Goal: Task Accomplishment & Management: Complete application form

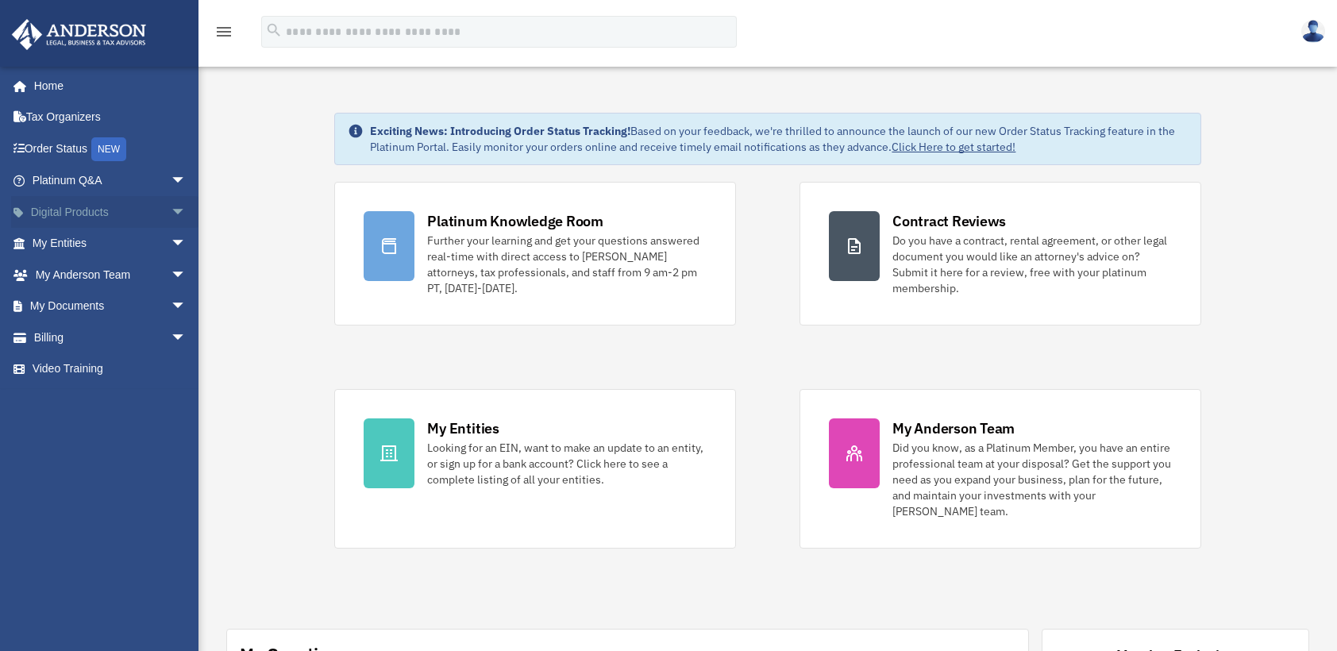
click at [171, 206] on span "arrow_drop_down" at bounding box center [187, 212] width 32 height 33
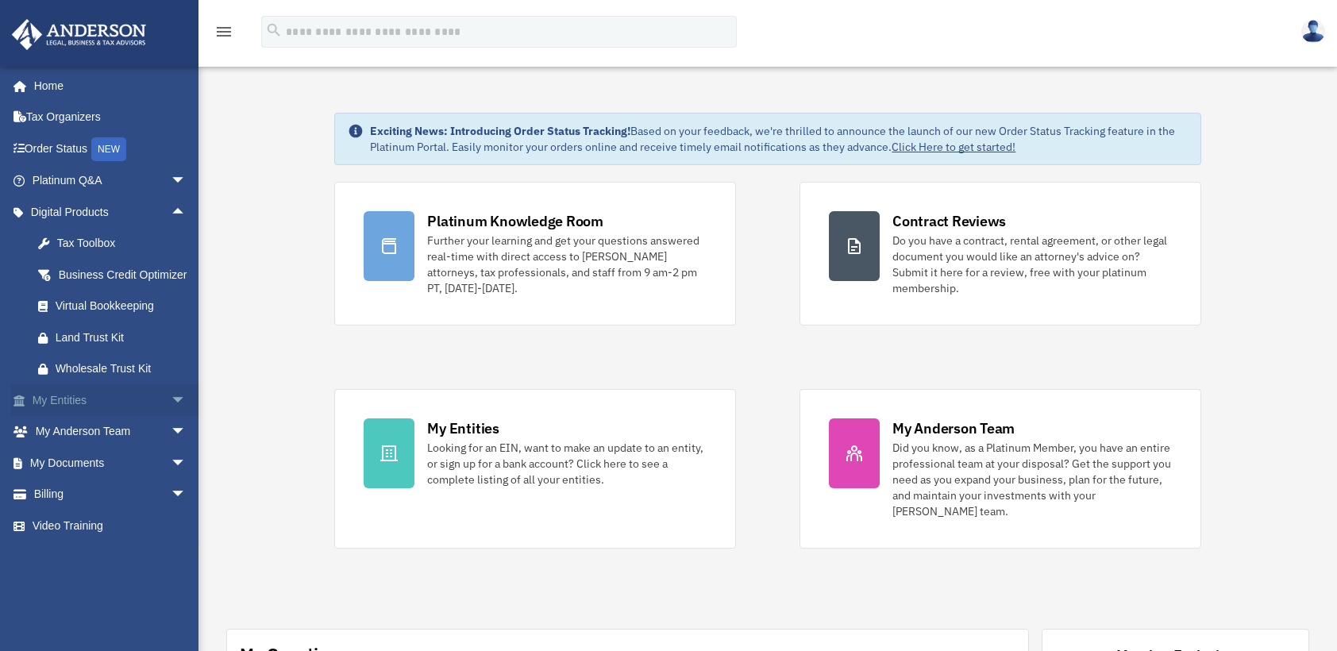
click at [171, 415] on span "arrow_drop_down" at bounding box center [187, 400] width 32 height 33
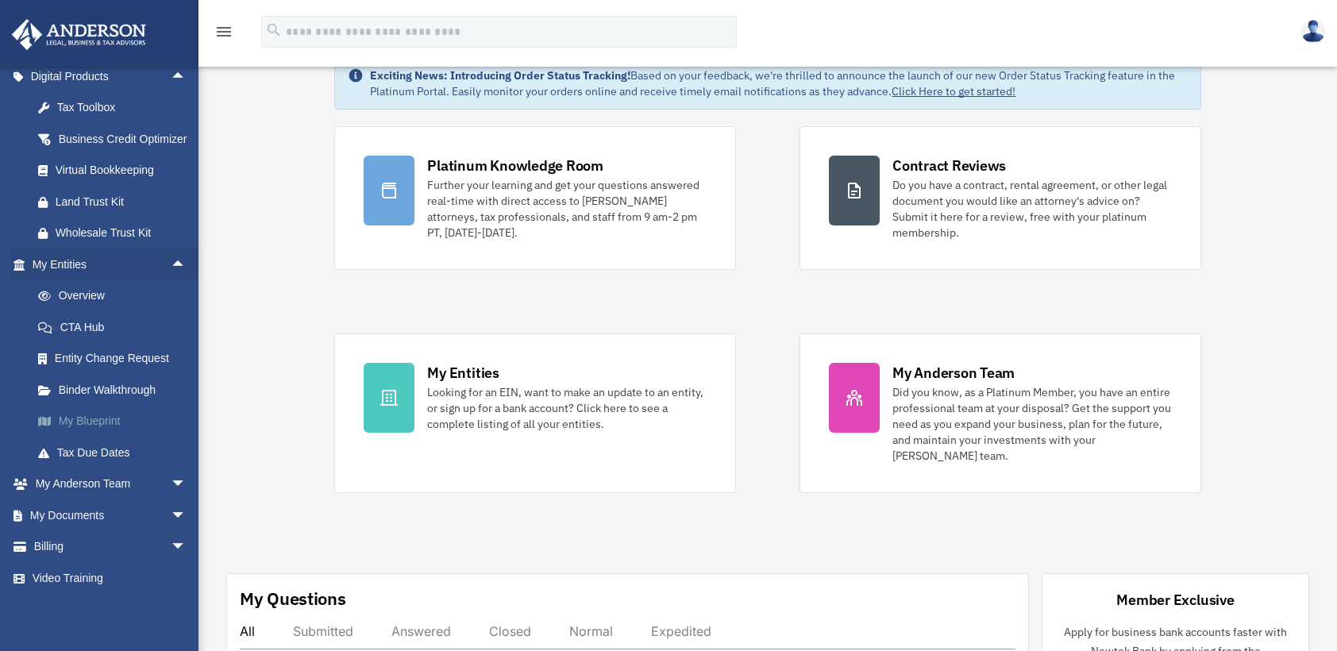
scroll to position [79, 0]
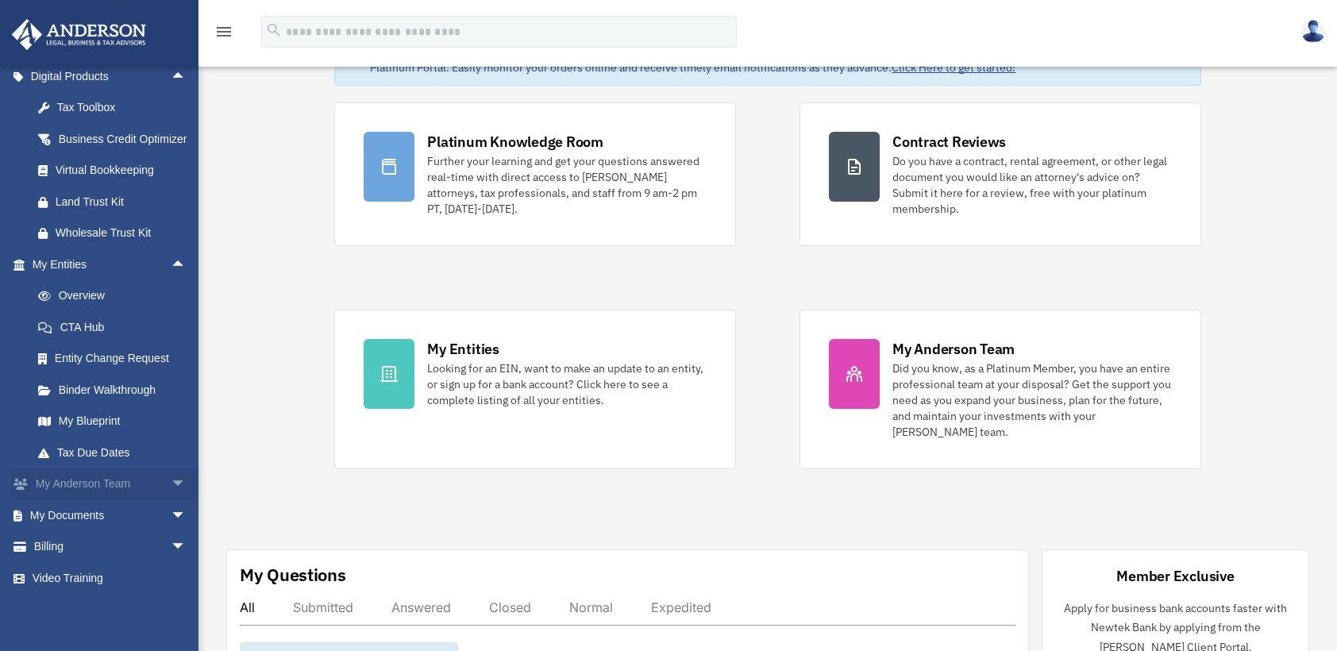
click at [171, 481] on span "arrow_drop_down" at bounding box center [187, 485] width 32 height 33
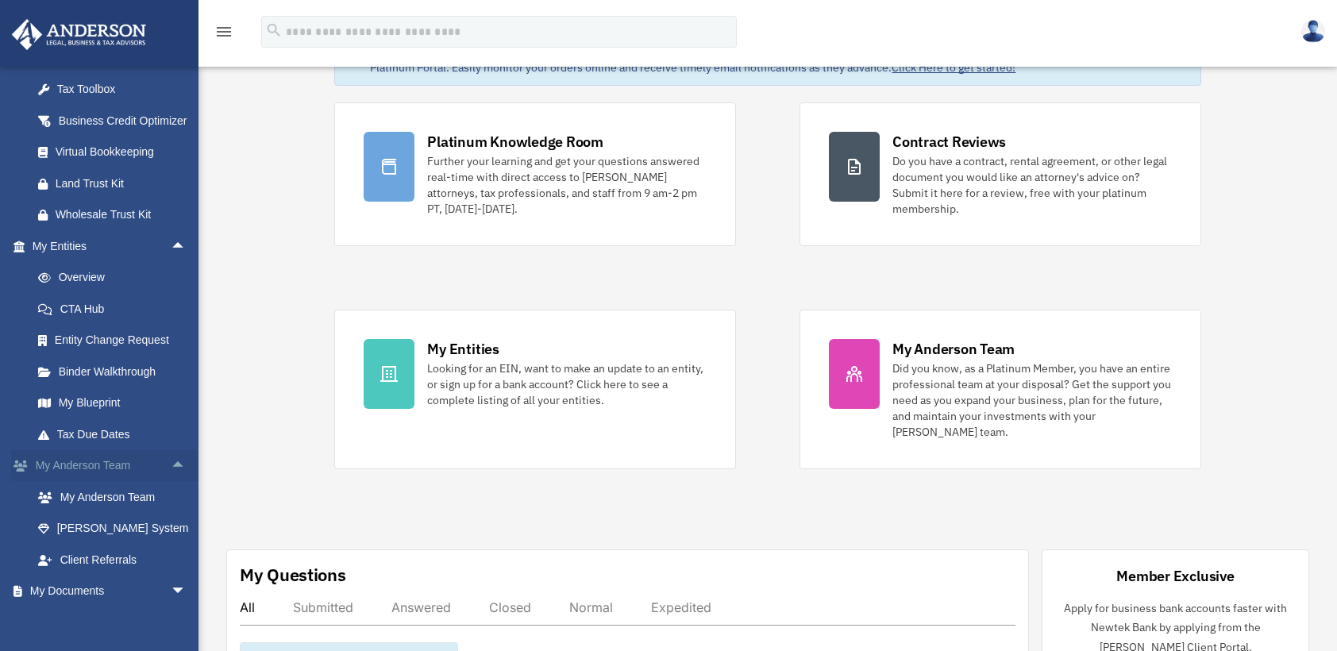
click at [171, 481] on span "arrow_drop_up" at bounding box center [187, 466] width 32 height 33
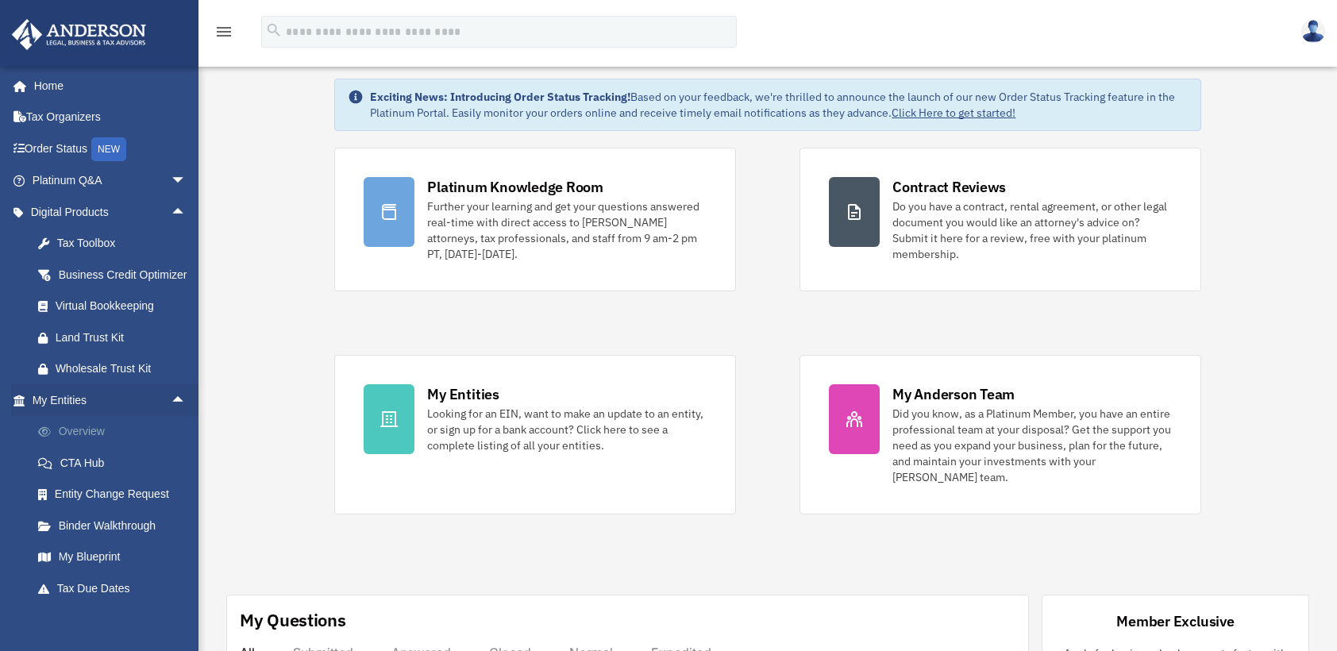
scroll to position [0, 0]
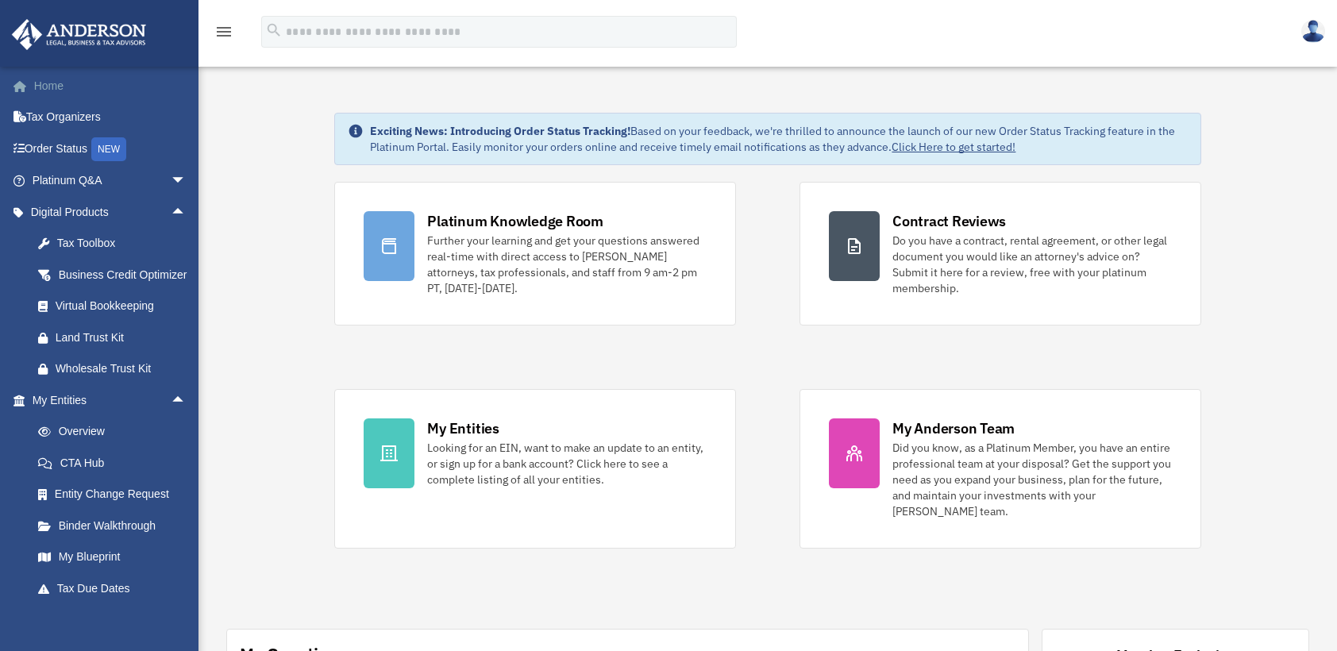
click at [56, 84] on link "Home" at bounding box center [110, 86] width 199 height 32
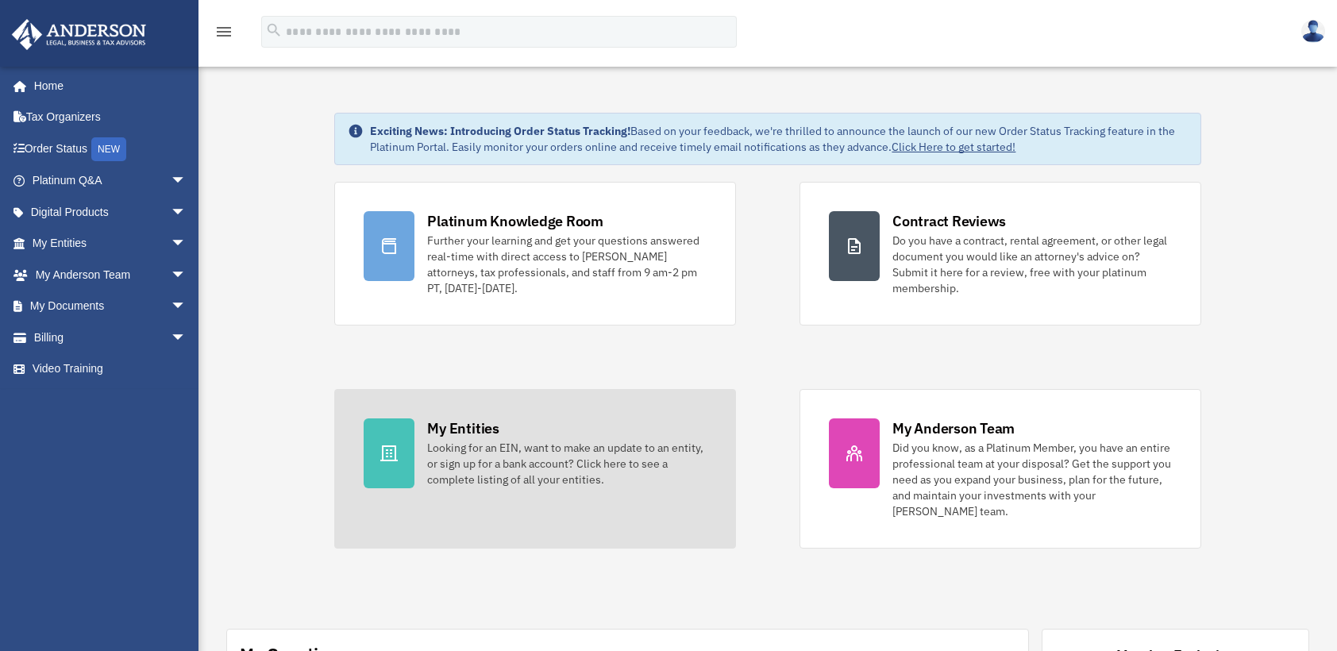
click at [472, 430] on div "My Entities" at bounding box center [462, 429] width 71 height 20
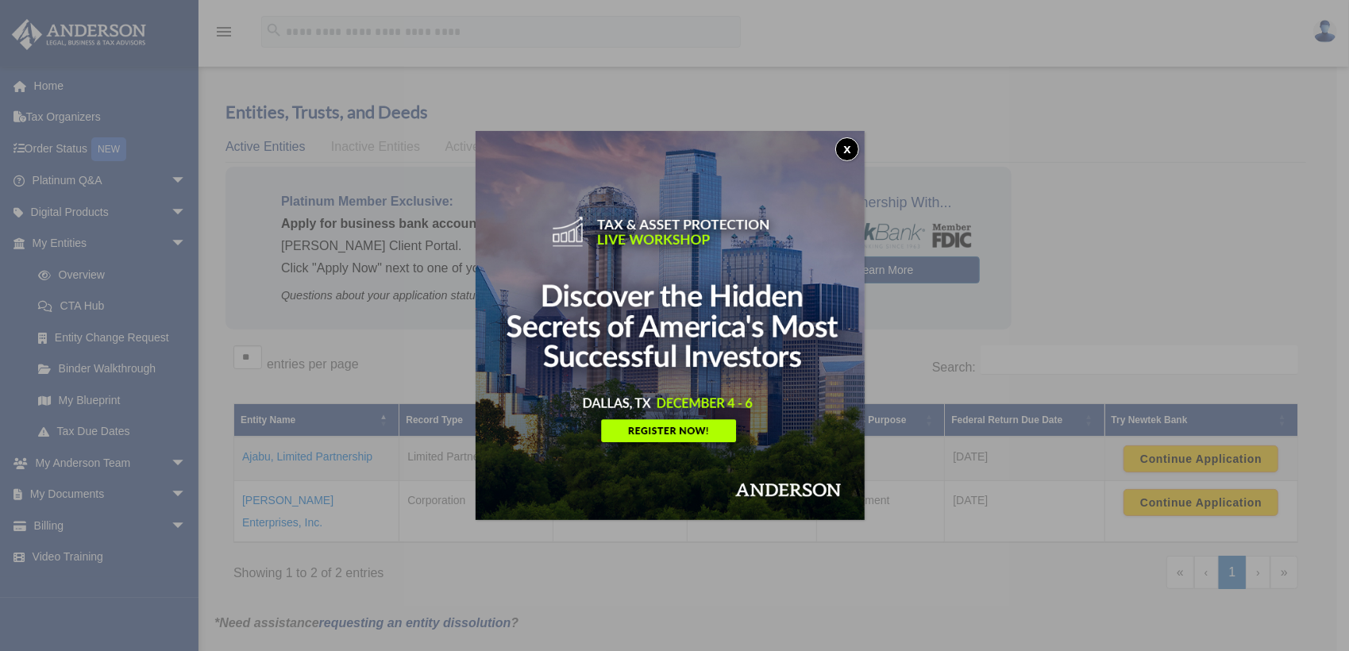
click at [851, 145] on button "x" at bounding box center [847, 149] width 24 height 24
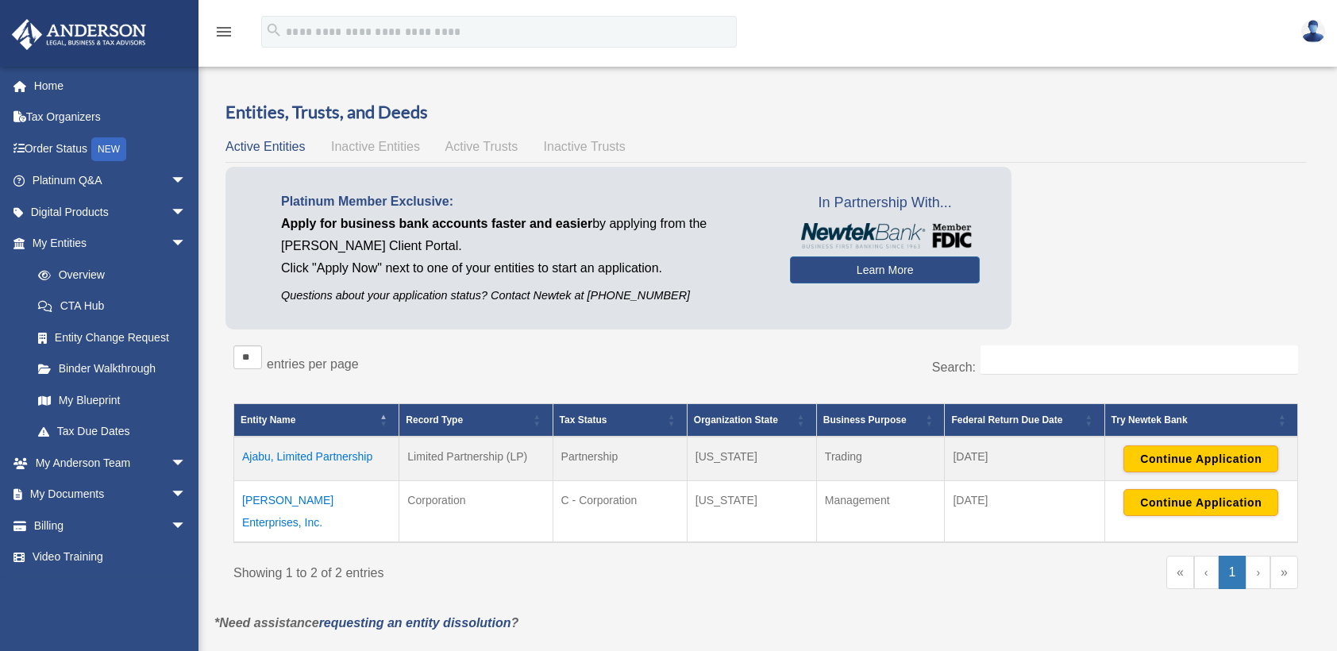
drag, startPoint x: 1129, startPoint y: 200, endPoint x: 1105, endPoint y: 197, distance: 24.0
click at [1105, 197] on div "Platinum Member Exclusive: Apply for business bank accounts faster and easier b…" at bounding box center [766, 252] width 1081 height 171
click at [1146, 461] on button "Continue Application" at bounding box center [1201, 459] width 155 height 27
click at [304, 499] on td "[PERSON_NAME] Enterprises, Inc." at bounding box center [316, 512] width 165 height 62
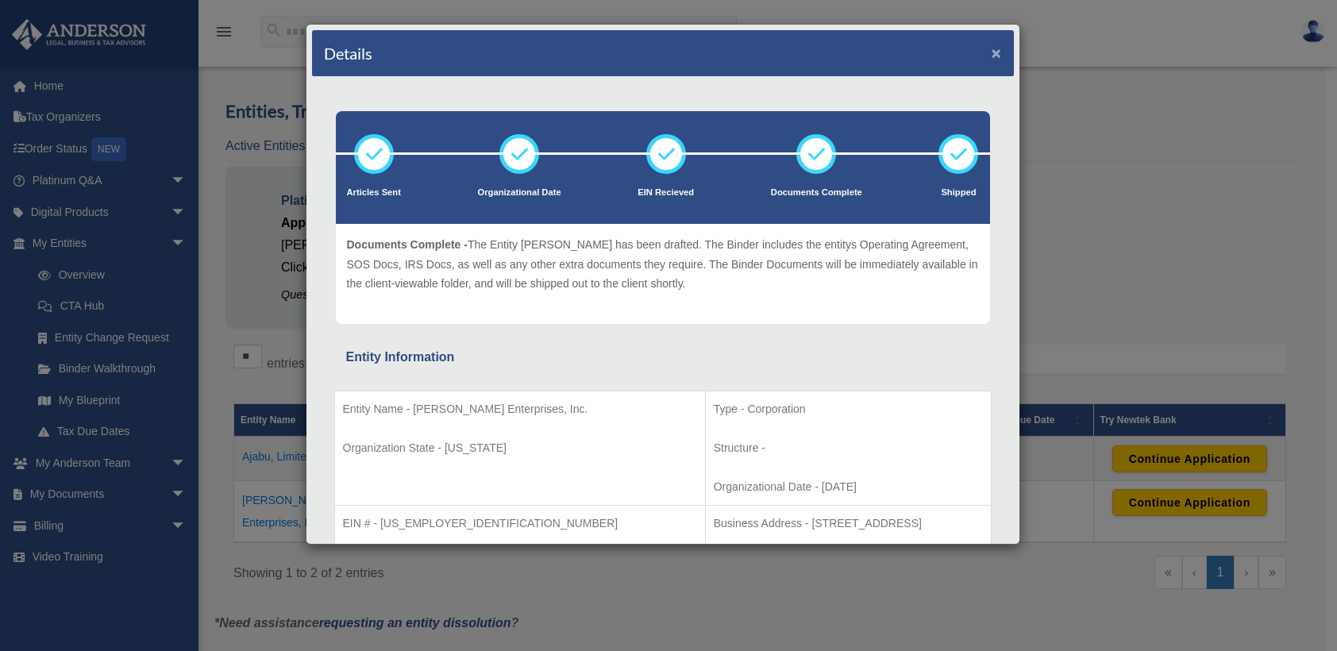
click at [992, 52] on button "×" at bounding box center [997, 52] width 10 height 17
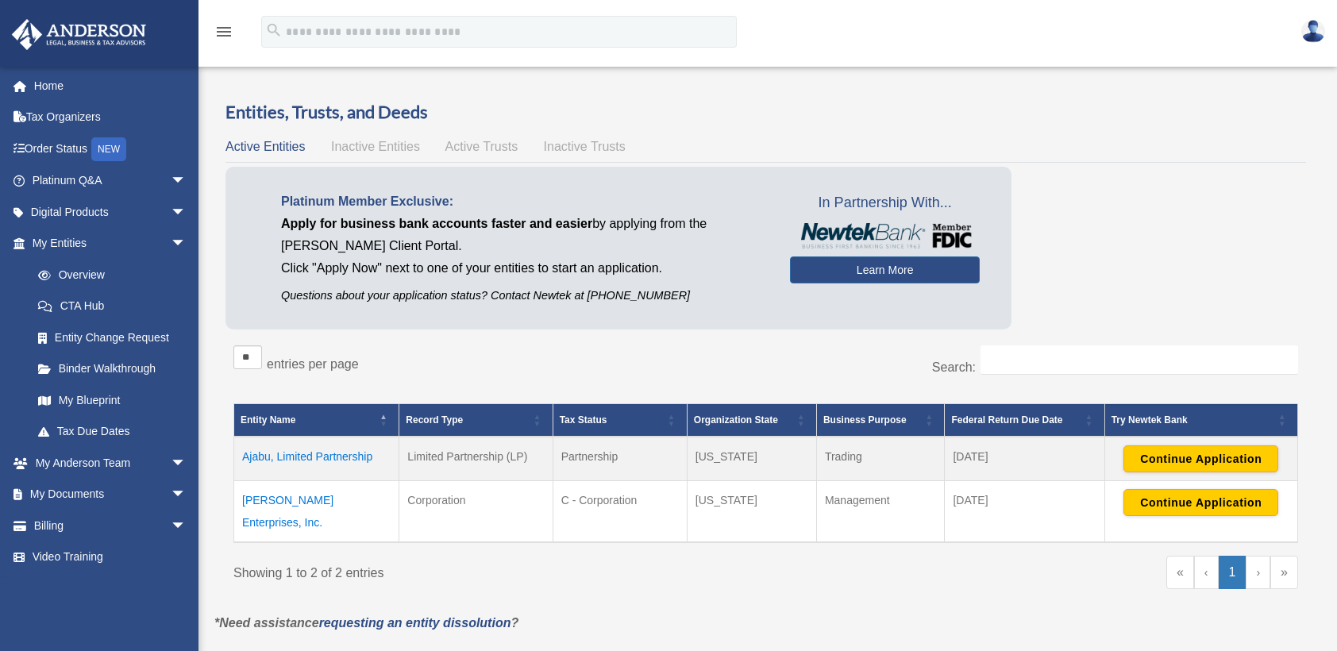
click at [1283, 421] on span "\a Try Newtek Bank\a : Activate to sort" at bounding box center [1284, 420] width 10 height 32
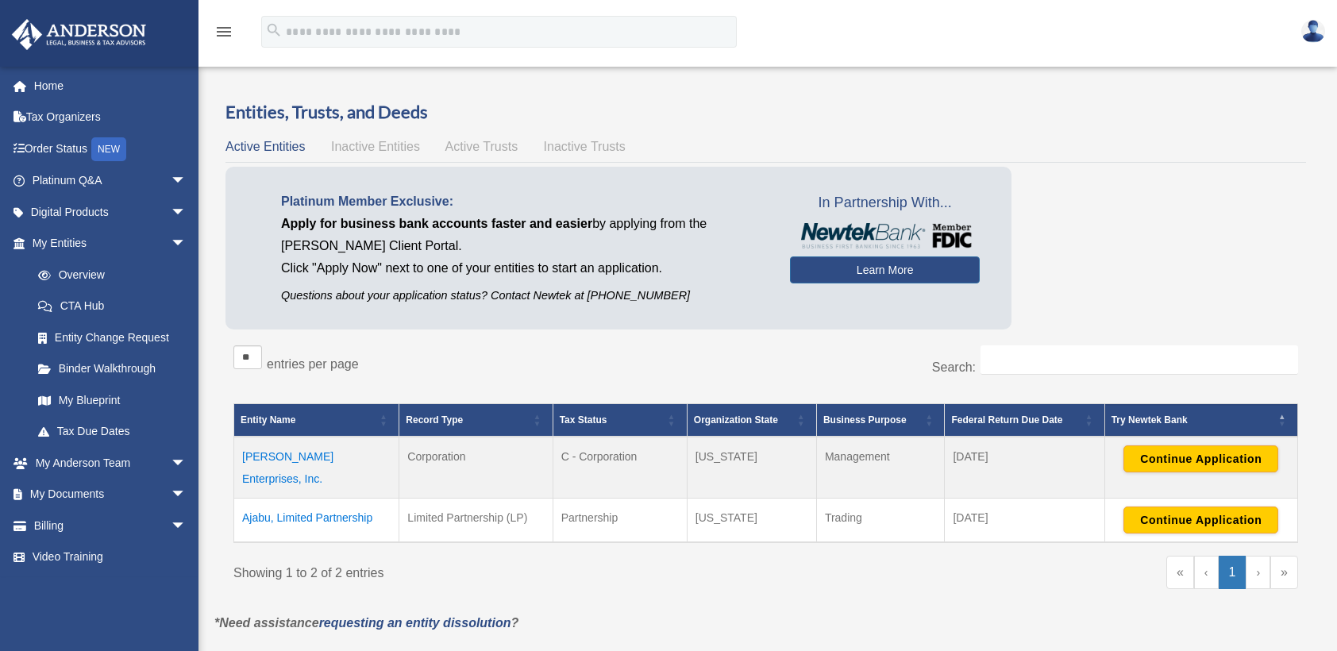
click at [1283, 421] on span "\a Try Newtek Bank\a : Activate to invert sorting" at bounding box center [1284, 420] width 10 height 32
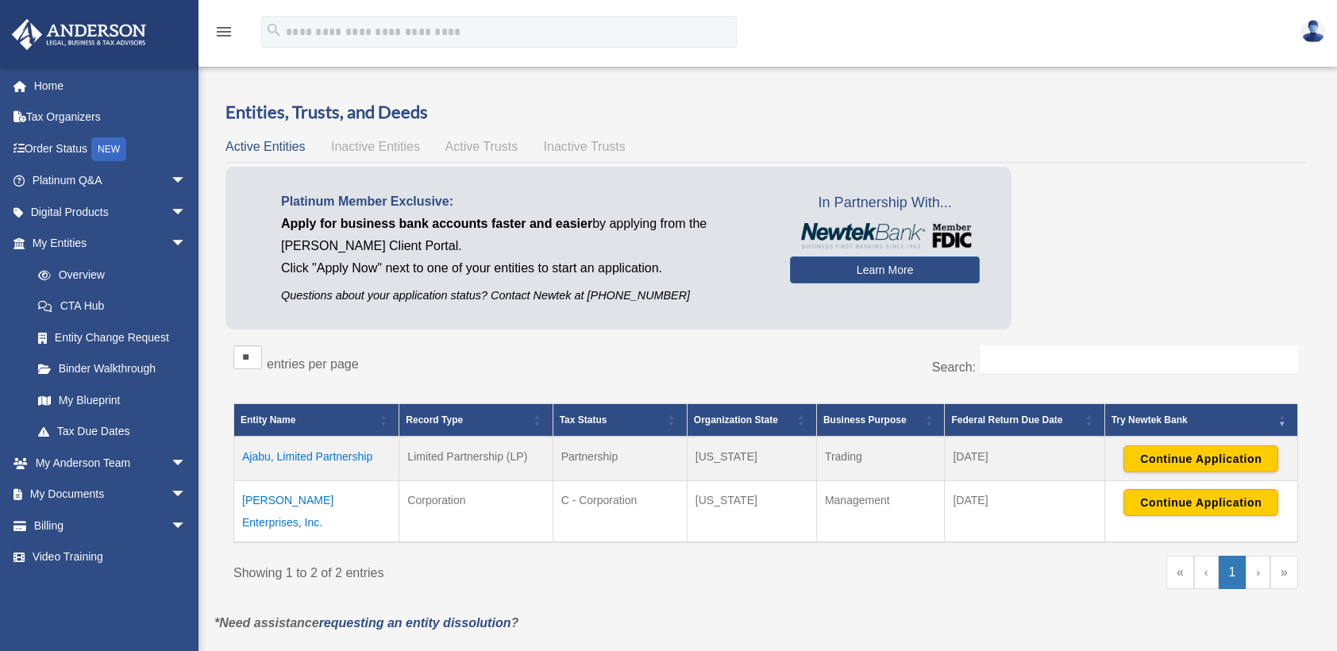
click at [311, 499] on td "[PERSON_NAME] Enterprises, Inc." at bounding box center [316, 512] width 165 height 62
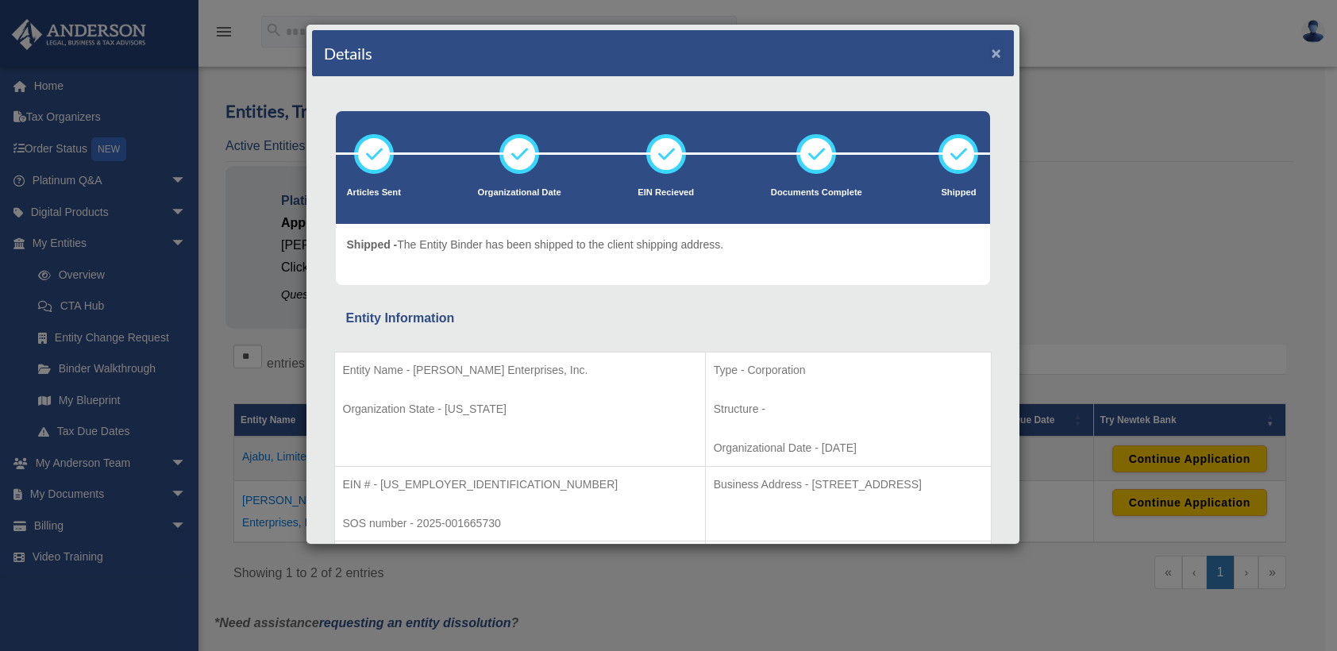
click at [992, 52] on button "×" at bounding box center [997, 52] width 10 height 17
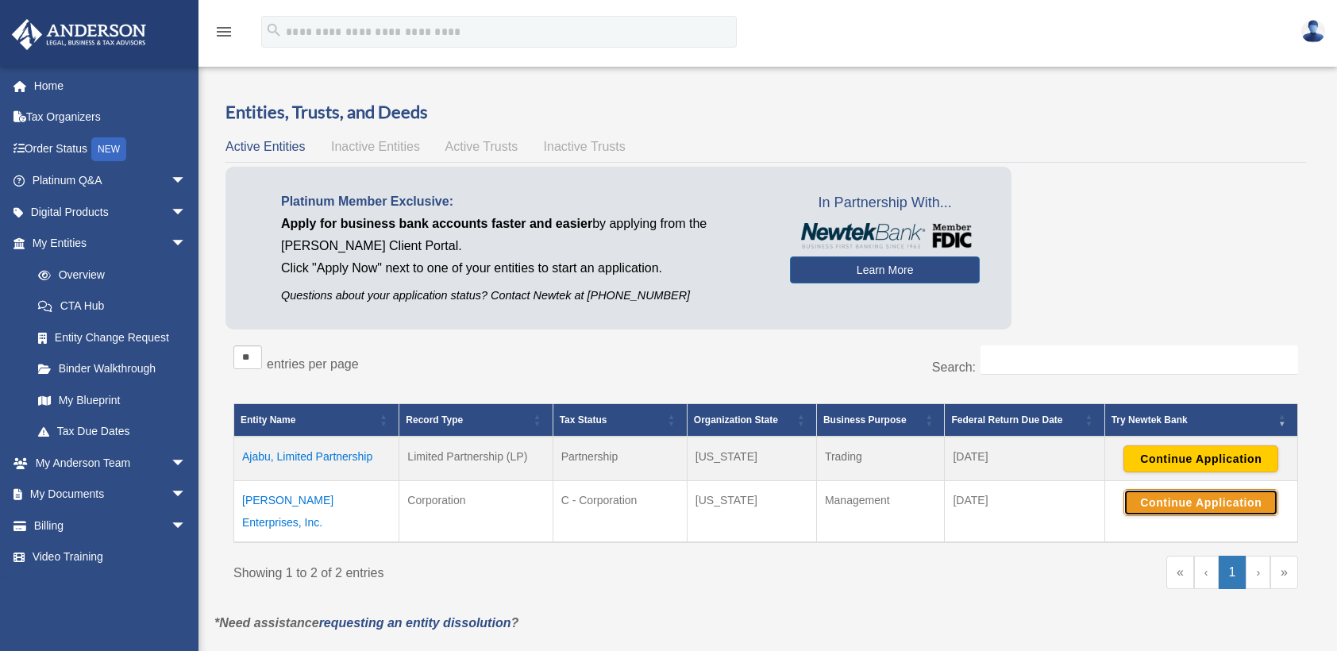
click at [1185, 503] on button "Continue Application" at bounding box center [1201, 502] width 155 height 27
click at [888, 278] on link "Learn More" at bounding box center [885, 270] width 190 height 27
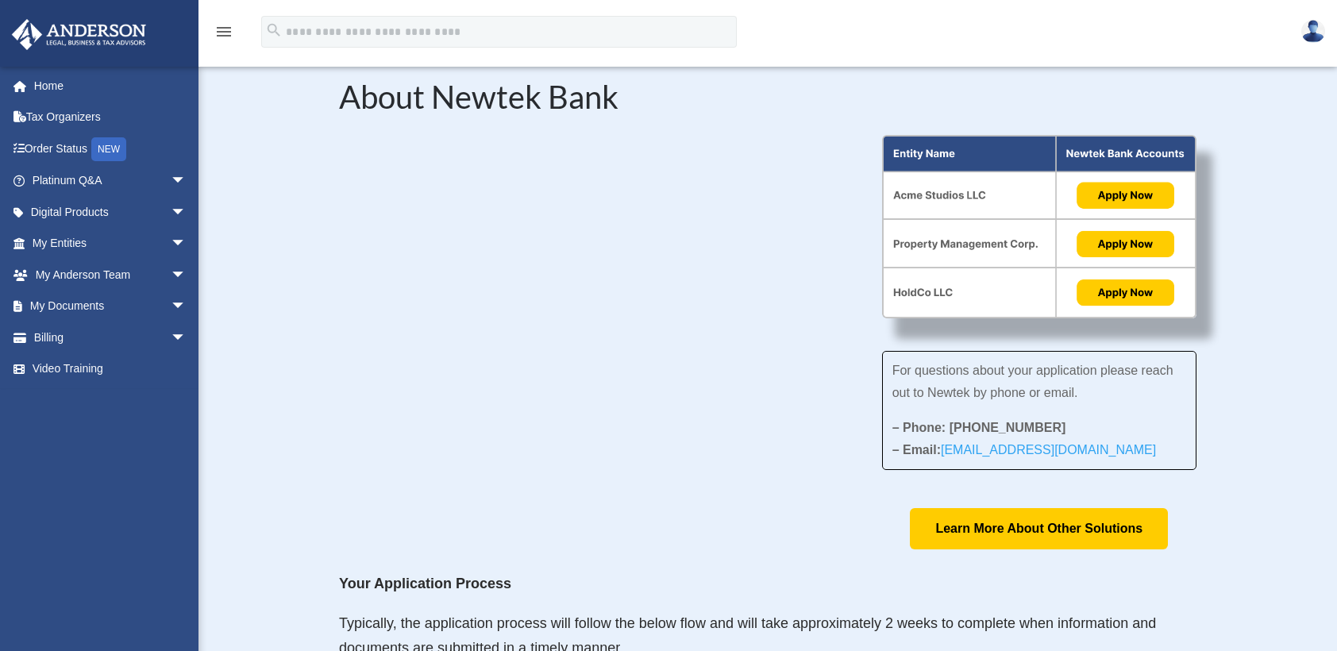
click at [1117, 195] on img at bounding box center [1039, 227] width 314 height 184
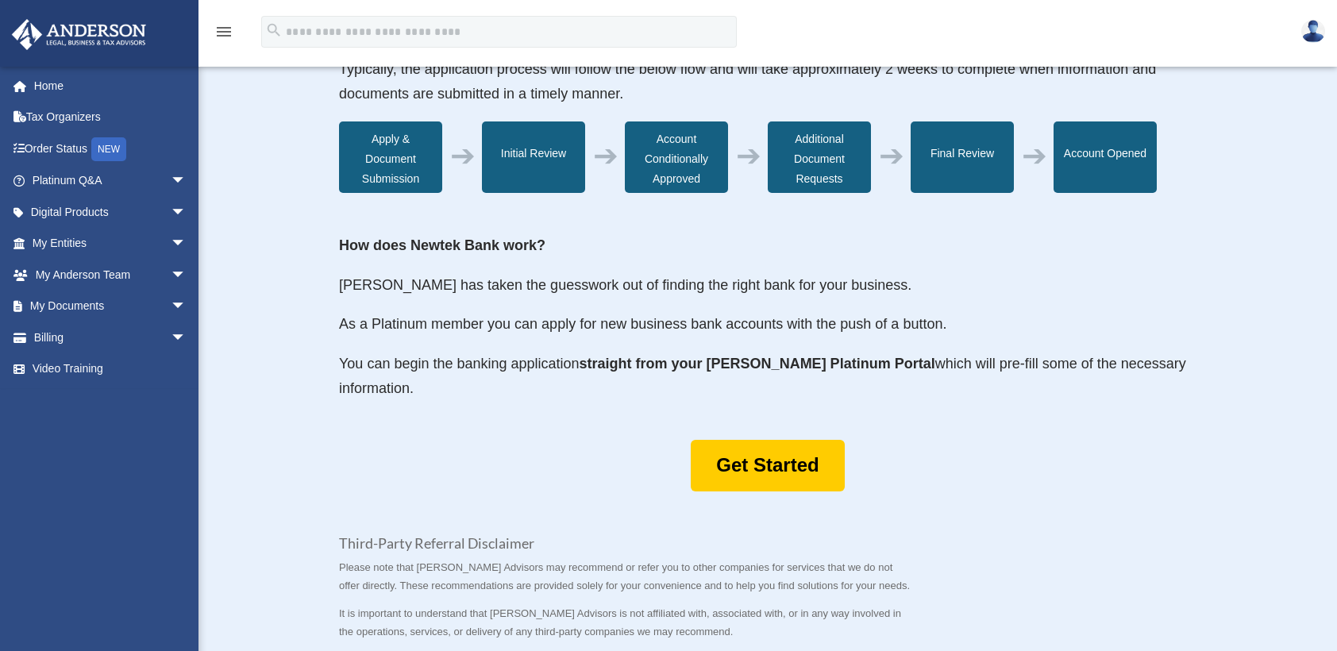
scroll to position [556, 0]
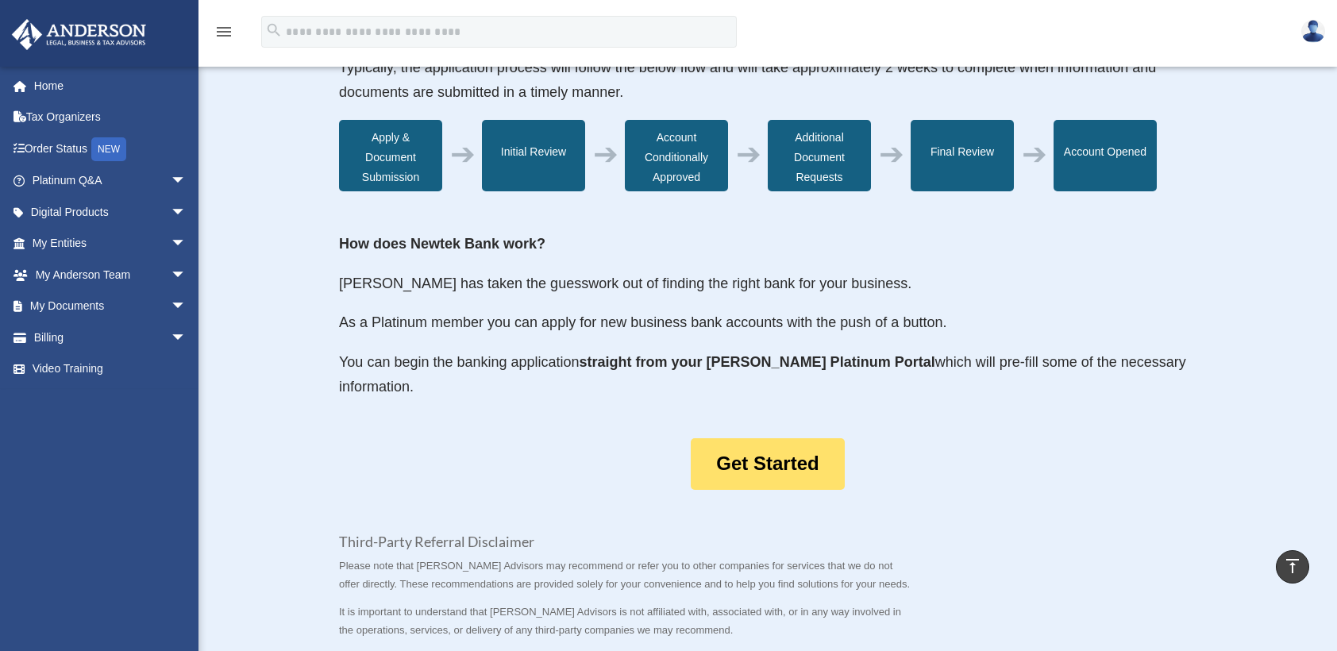
click at [744, 455] on link "Get Started" at bounding box center [767, 464] width 153 height 52
